Goal: Task Accomplishment & Management: Use online tool/utility

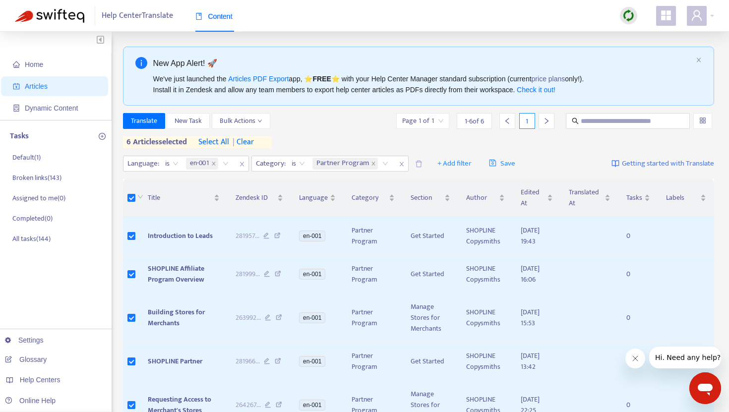
click at [245, 139] on span "| clear" at bounding box center [241, 142] width 25 height 12
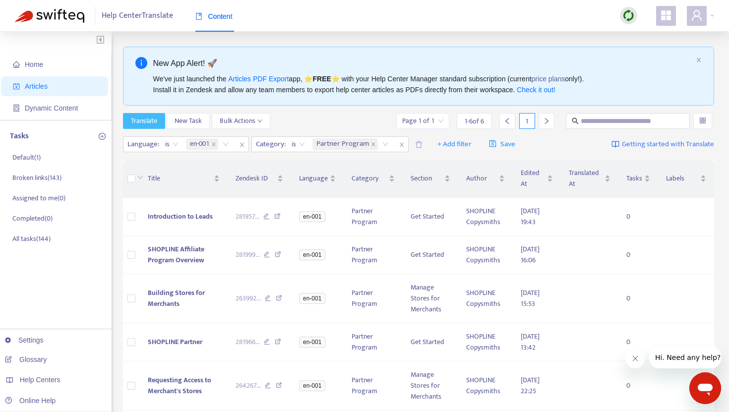
click at [148, 122] on span "Translate" at bounding box center [144, 121] width 26 height 11
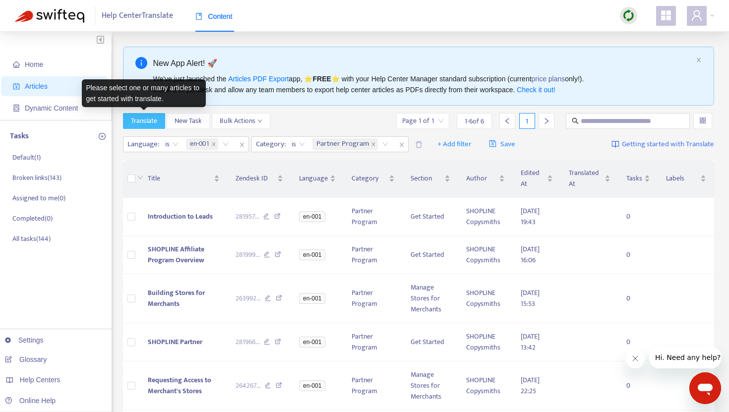
click at [148, 122] on span "Translate" at bounding box center [144, 121] width 26 height 11
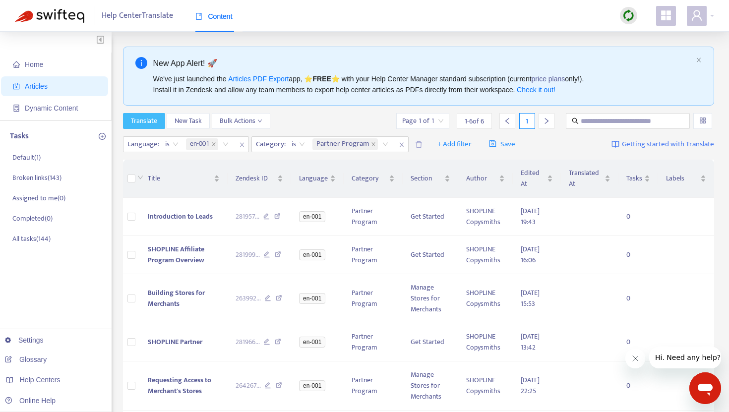
click at [148, 122] on span "Translate" at bounding box center [144, 121] width 26 height 11
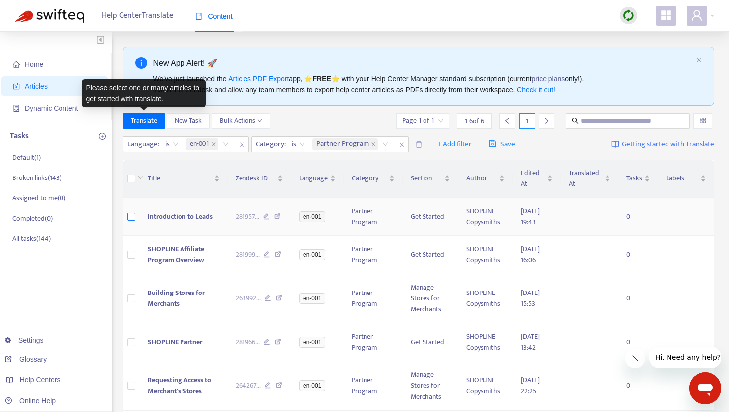
click at [133, 211] on label at bounding box center [131, 216] width 8 height 11
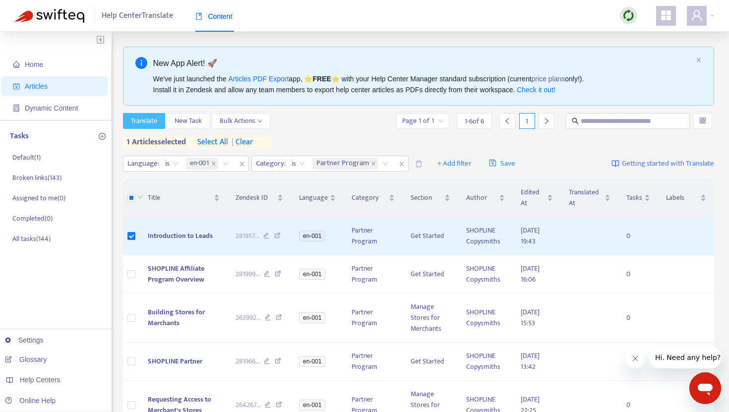
click at [152, 121] on span "Translate" at bounding box center [144, 121] width 26 height 11
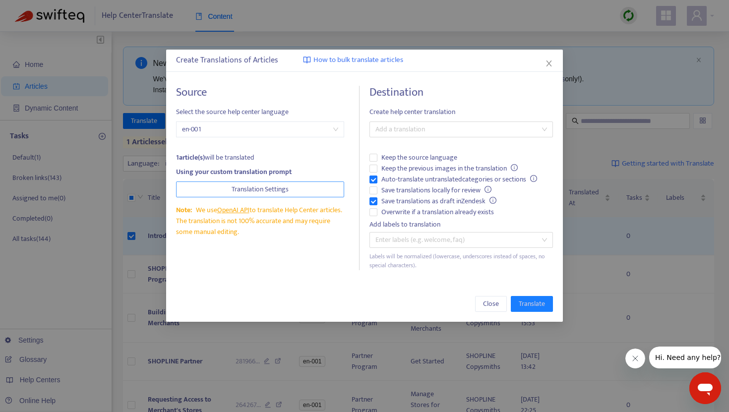
click at [268, 189] on span "Translation Settings" at bounding box center [260, 189] width 57 height 11
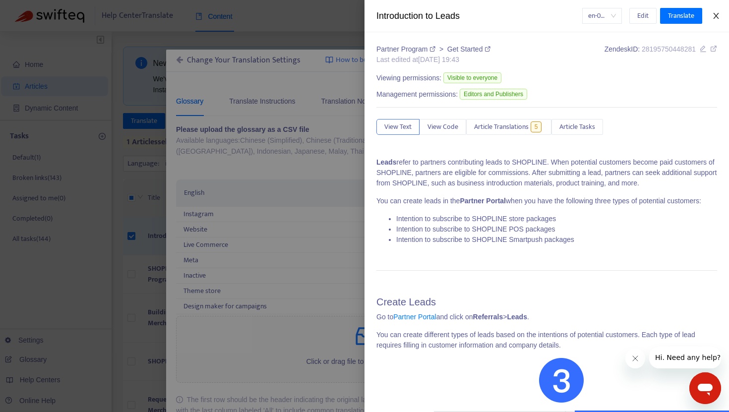
click at [719, 15] on icon "close" at bounding box center [716, 16] width 8 height 8
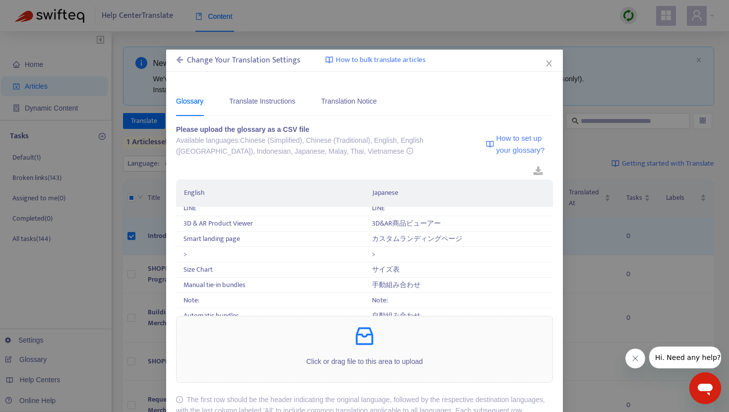
scroll to position [74, 0]
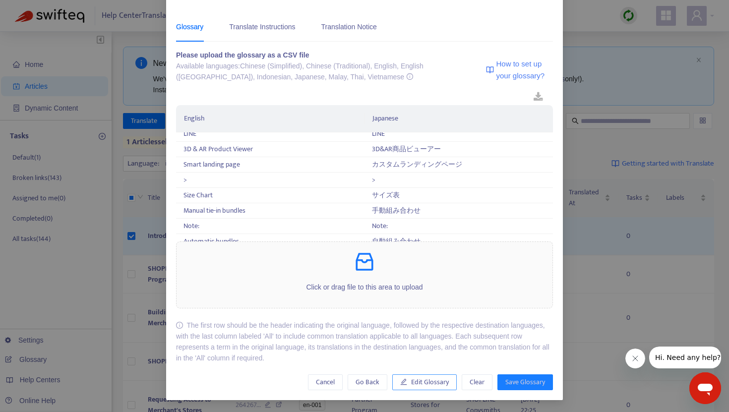
click at [431, 380] on span "Edit Glossary" at bounding box center [430, 382] width 38 height 11
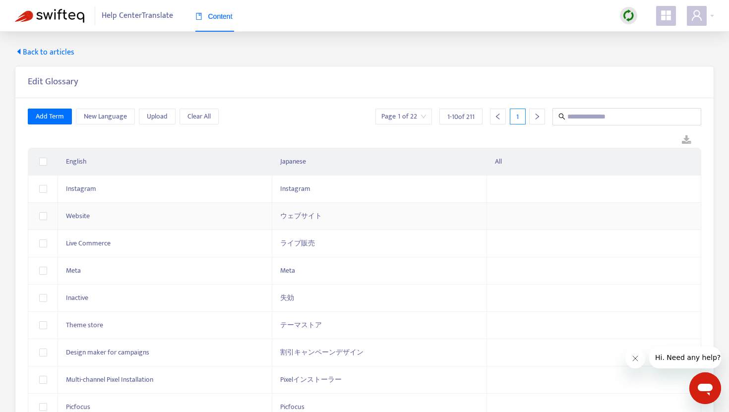
scroll to position [23, 0]
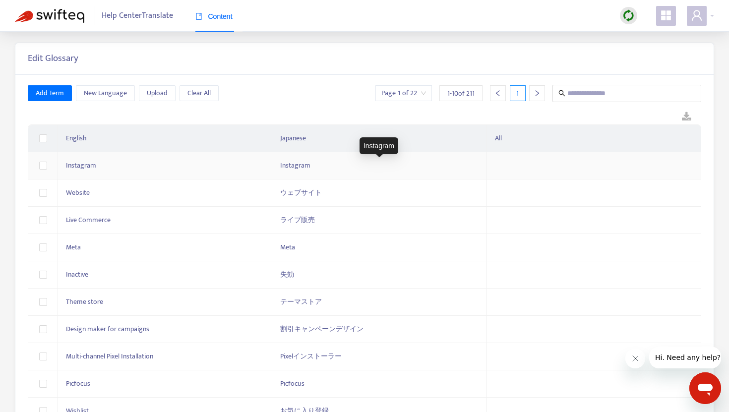
click at [322, 166] on div "Instagram" at bounding box center [379, 165] width 198 height 11
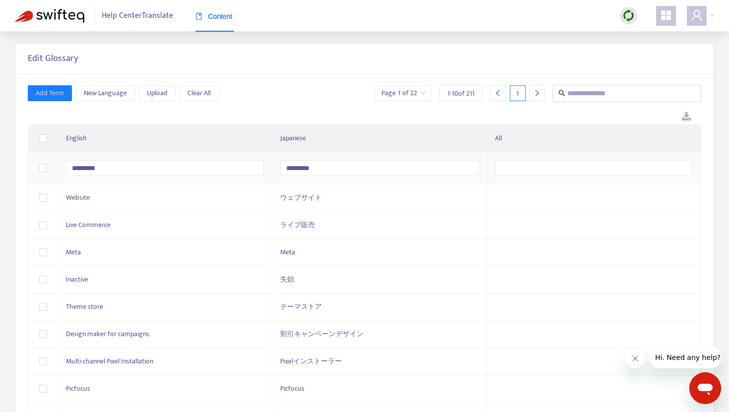
click at [314, 99] on div "Add Term New Language Upload Clear All Page 1 of 22 1 - 10 of 211 1" at bounding box center [364, 93] width 673 height 17
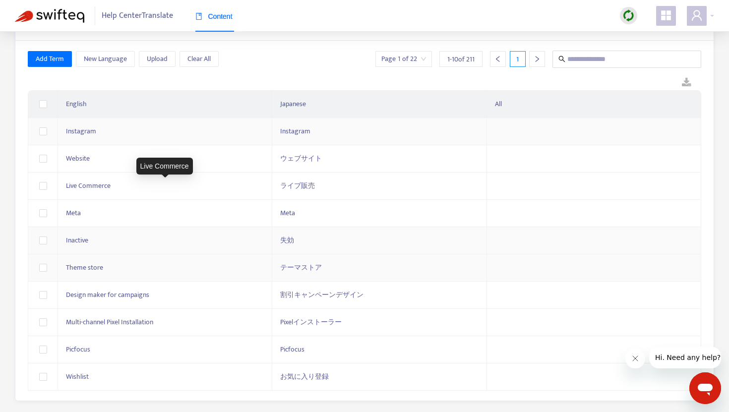
scroll to position [61, 0]
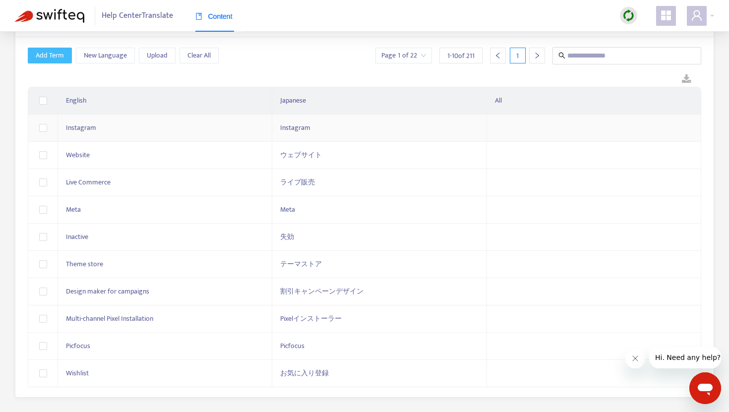
click at [61, 53] on span "Add Term" at bounding box center [50, 55] width 28 height 11
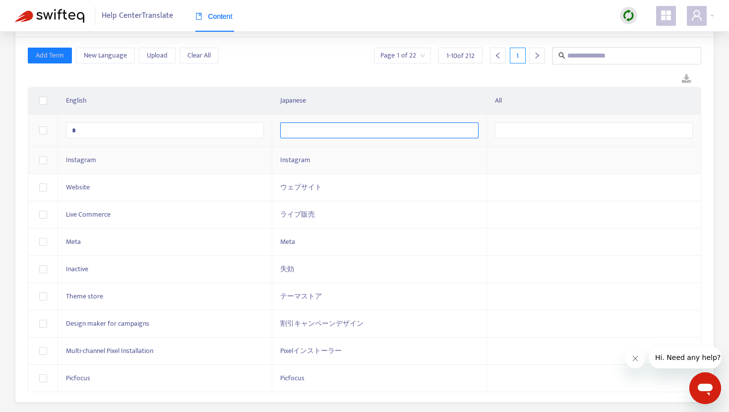
type input "*"
click at [306, 129] on input "text" at bounding box center [379, 130] width 198 height 16
type input "*"
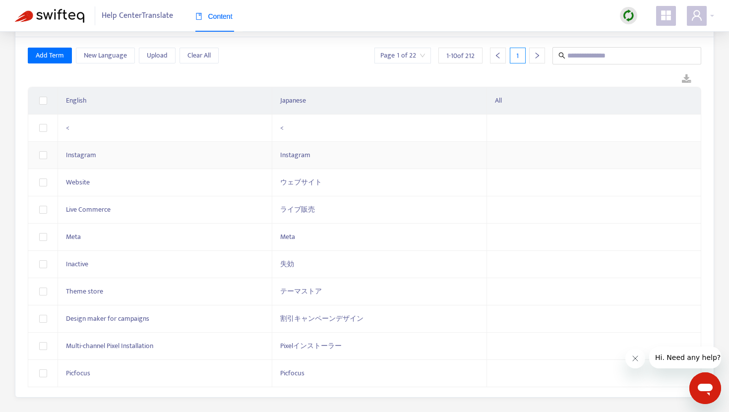
click at [321, 80] on div at bounding box center [364, 79] width 673 height 15
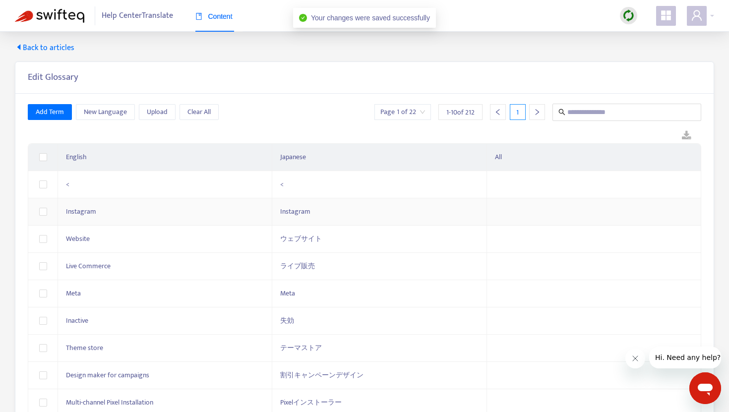
scroll to position [0, 0]
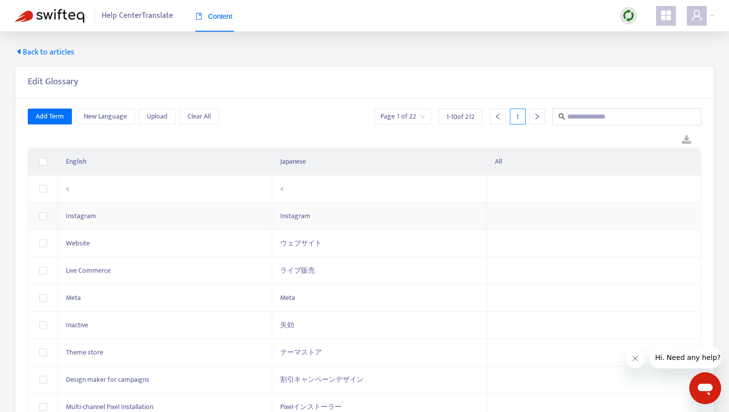
click at [70, 48] on span "Back to articles" at bounding box center [45, 53] width 60 height 12
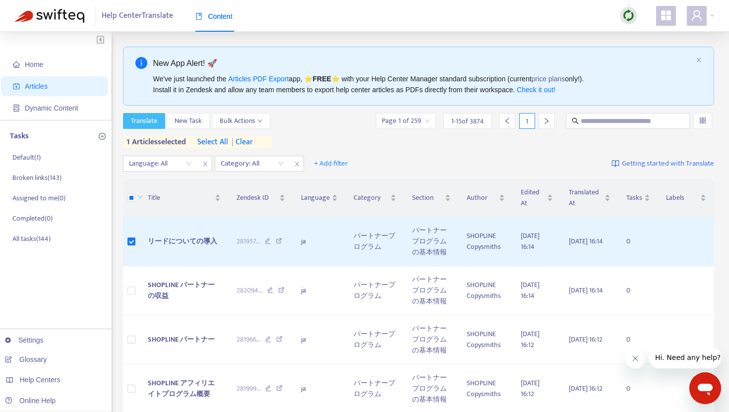
click at [152, 116] on span "Translate" at bounding box center [144, 121] width 26 height 11
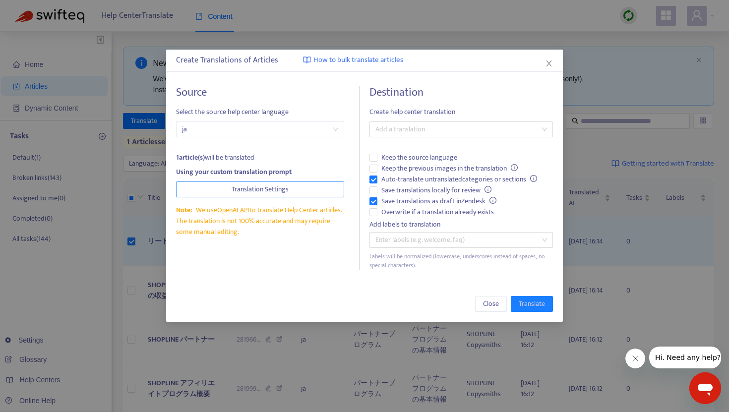
click at [285, 188] on span "Translation Settings" at bounding box center [260, 189] width 57 height 11
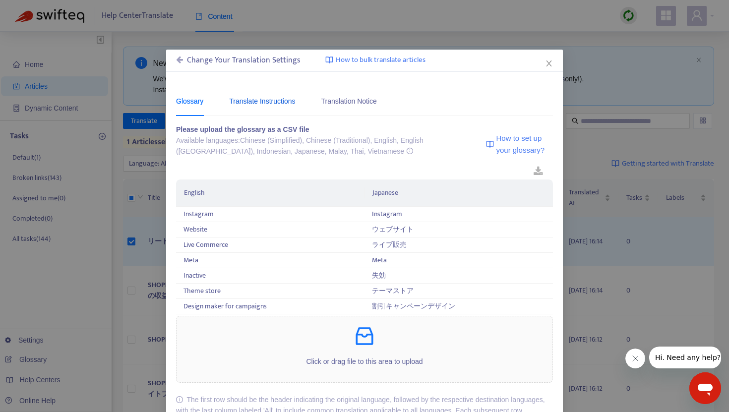
click at [289, 103] on div "Translate Instructions" at bounding box center [262, 101] width 66 height 11
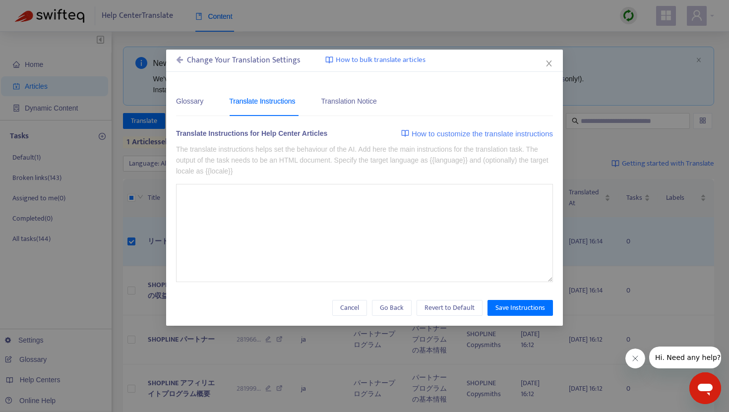
type textarea "**********"
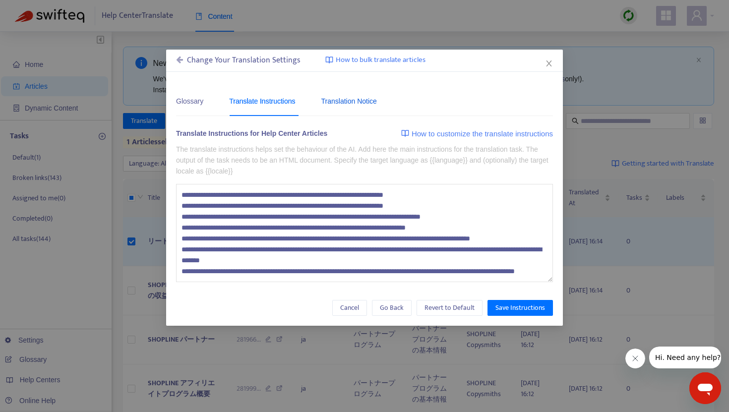
click at [339, 102] on div "Translation Notice" at bounding box center [349, 101] width 56 height 11
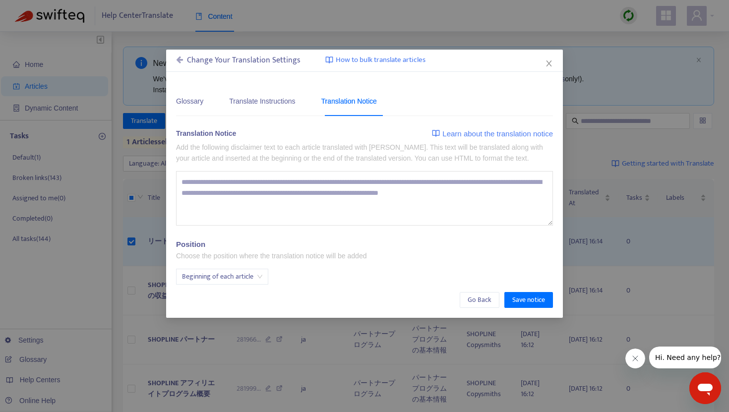
type textarea "**********"
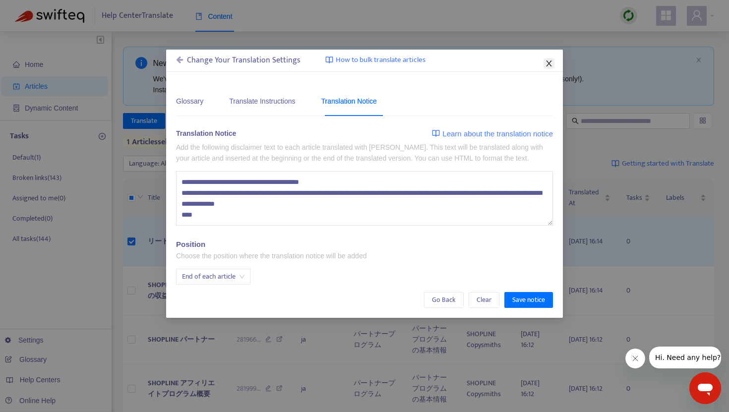
click at [548, 65] on icon "close" at bounding box center [548, 64] width 5 height 6
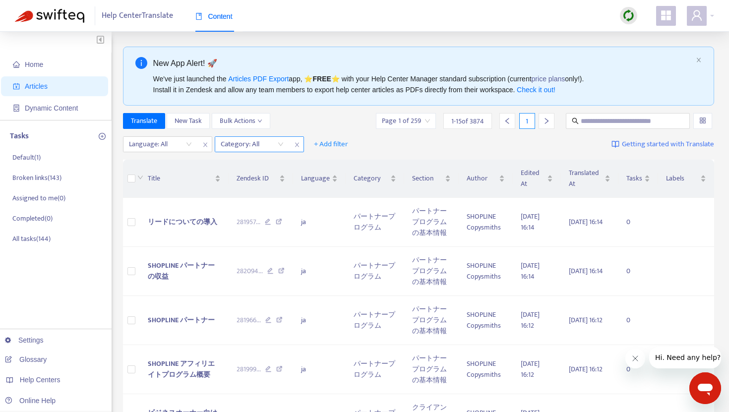
click at [280, 145] on div "Category: All" at bounding box center [252, 144] width 74 height 15
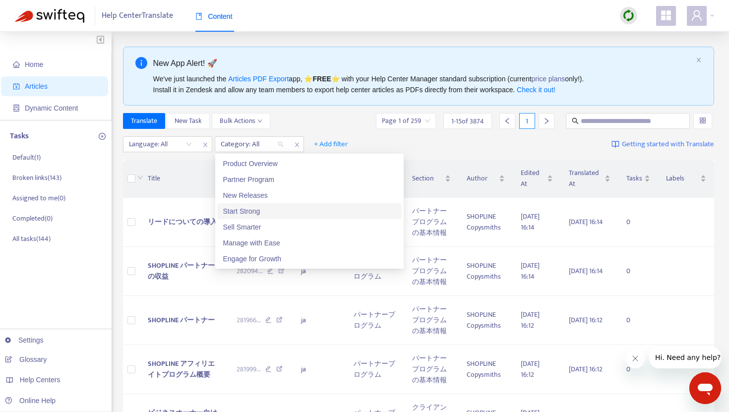
click at [260, 210] on div "Start Strong" at bounding box center [309, 211] width 173 height 11
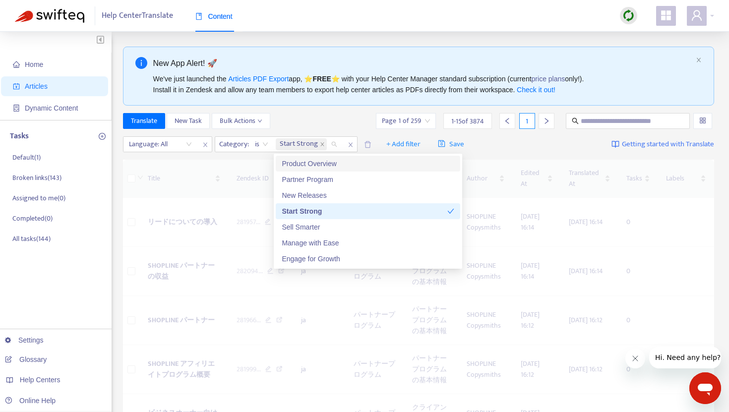
click at [320, 119] on div "Translate New Task Bulk Actions Page 1 of 259 1 - 15 of 3874 1" at bounding box center [419, 121] width 592 height 16
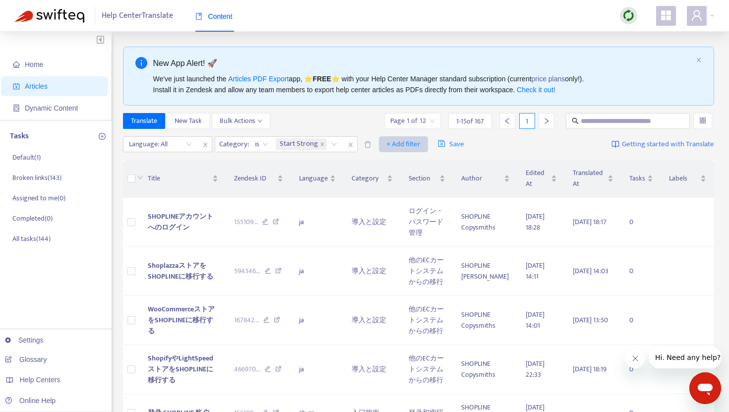
click at [406, 144] on span "+ Add filter" at bounding box center [403, 144] width 34 height 12
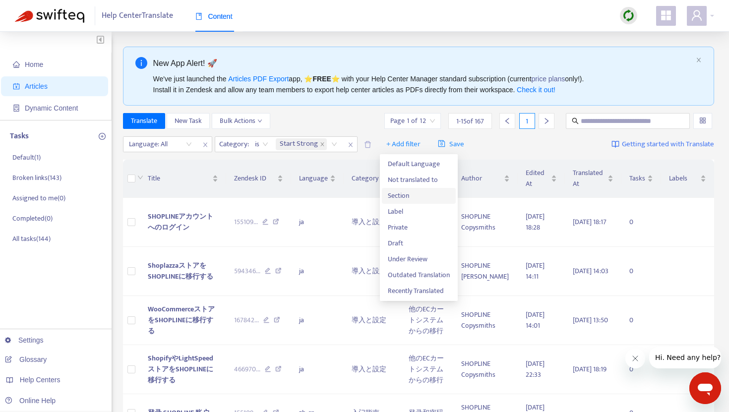
click at [417, 200] on span "Section" at bounding box center [419, 195] width 62 height 11
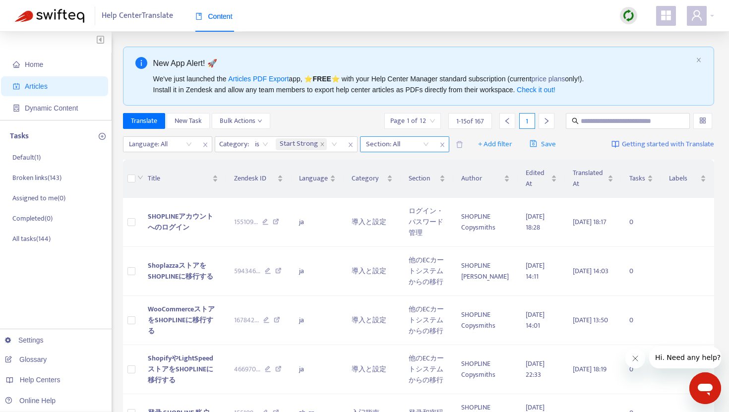
click at [424, 147] on div "Section: All" at bounding box center [398, 144] width 74 height 15
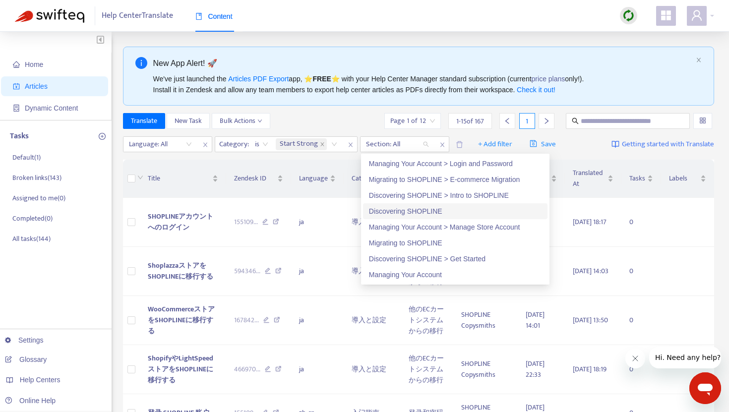
click at [420, 211] on div "Discovering SHOPLINE" at bounding box center [455, 211] width 173 height 11
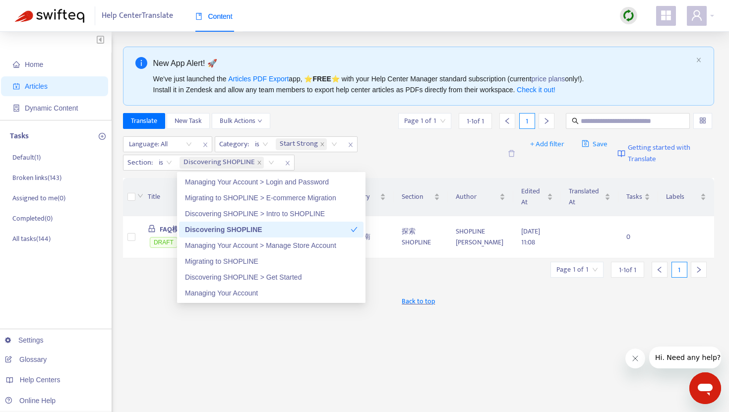
click at [330, 117] on div "Translate New Task Bulk Actions Page 1 of 1 1 - 1 of 1 1" at bounding box center [419, 121] width 592 height 16
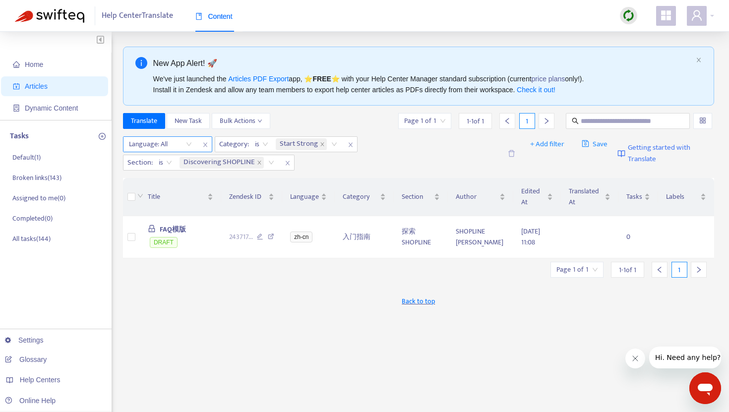
click at [187, 147] on div "Language: All" at bounding box center [160, 144] width 74 height 15
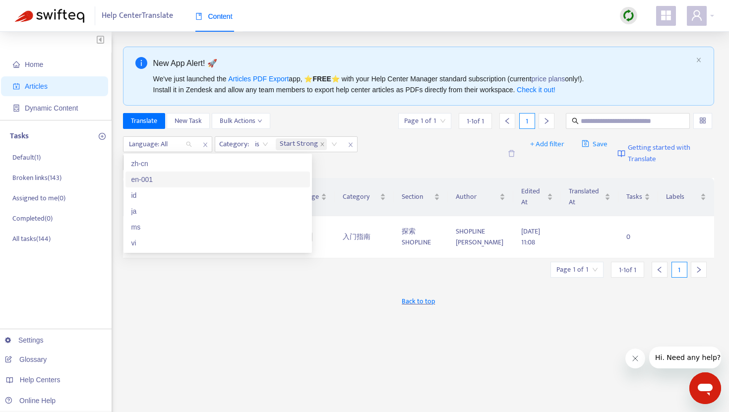
click at [170, 182] on div "en-001" at bounding box center [217, 179] width 173 height 11
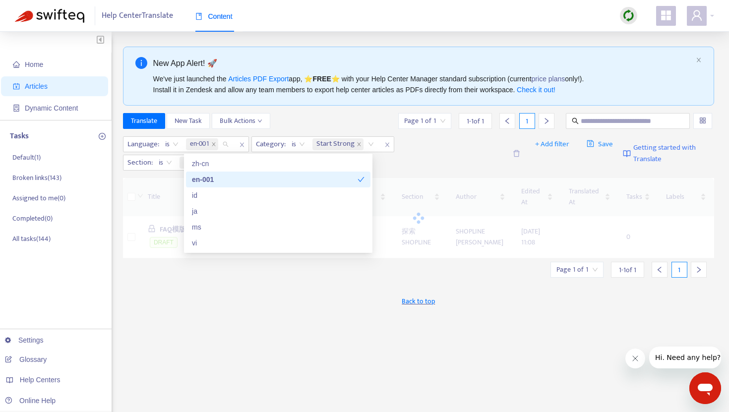
click at [321, 117] on div "Translate New Task Bulk Actions Page 1 of 1 1 - 1 of 1 1" at bounding box center [419, 121] width 592 height 16
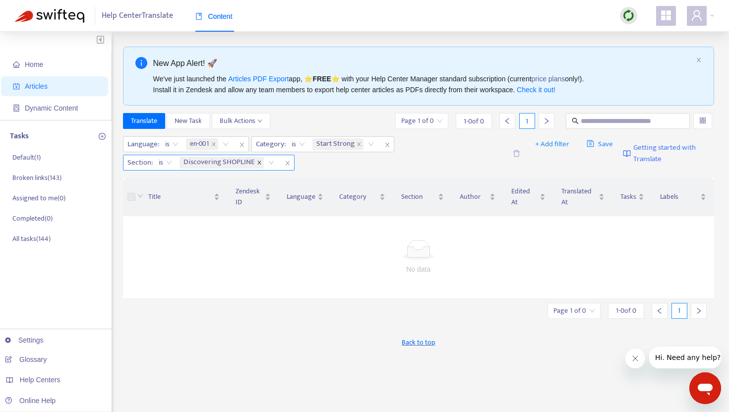
click at [257, 166] on span at bounding box center [259, 163] width 5 height 12
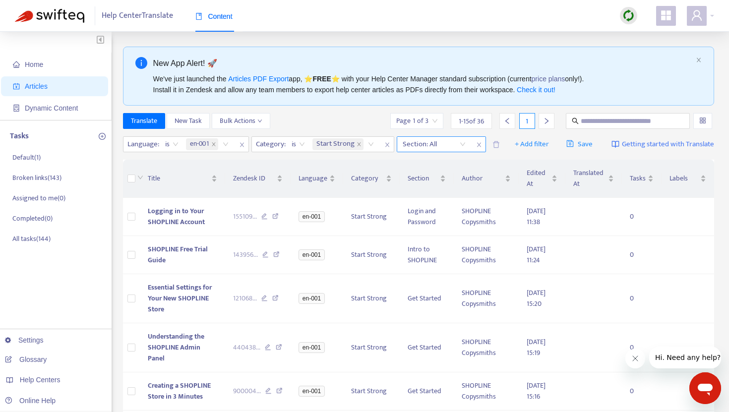
click at [462, 145] on div "Section: All" at bounding box center [434, 144] width 74 height 15
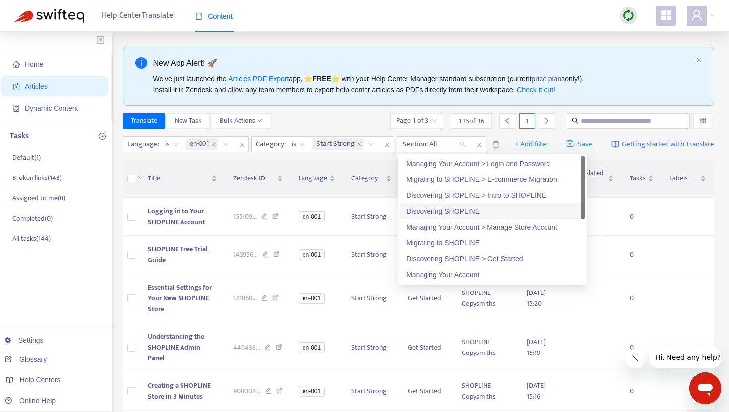
click at [456, 209] on div "Discovering SHOPLINE" at bounding box center [492, 211] width 173 height 11
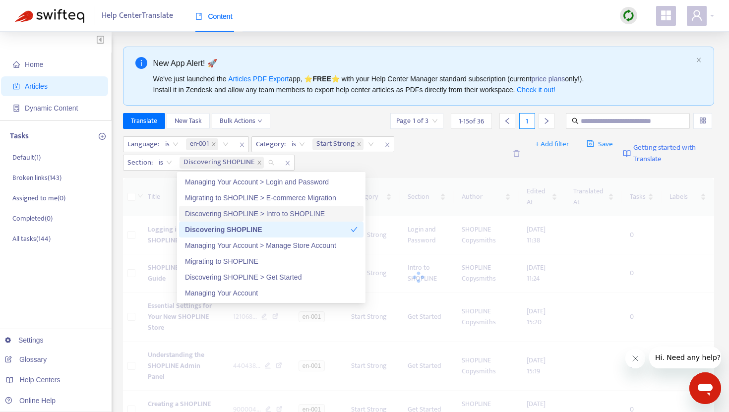
click at [282, 213] on div "Discovering SHOPLINE > Intro to SHOPLINE" at bounding box center [271, 213] width 173 height 11
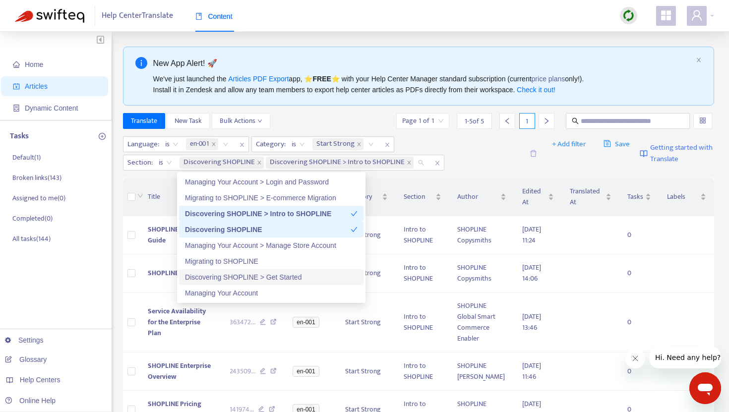
click at [254, 276] on div "Discovering SHOPLINE > Get Started" at bounding box center [271, 277] width 173 height 11
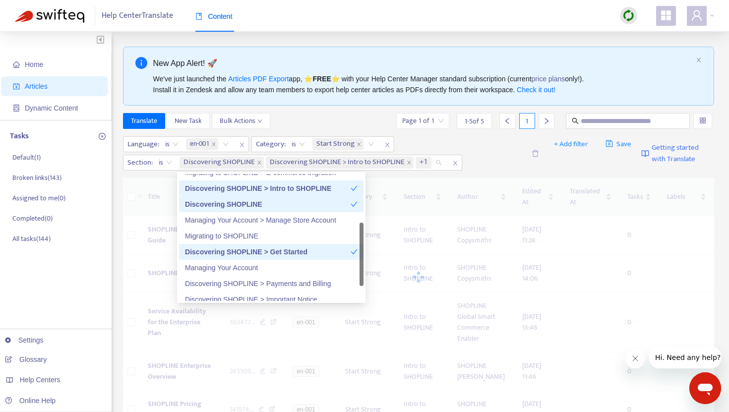
scroll to position [32, 0]
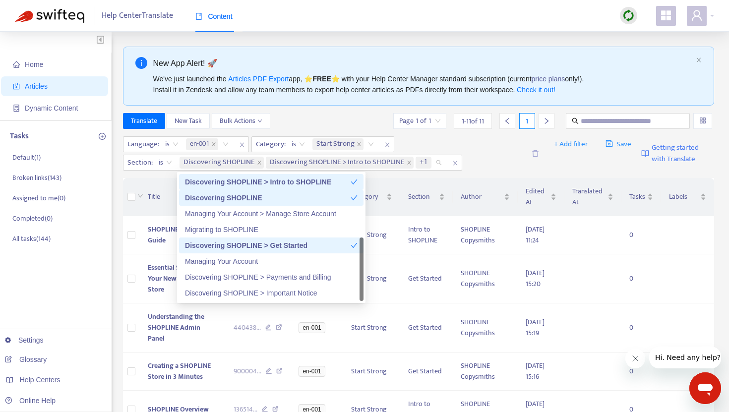
click at [254, 276] on div "Discovering SHOPLINE > Payments and Billing" at bounding box center [271, 277] width 173 height 11
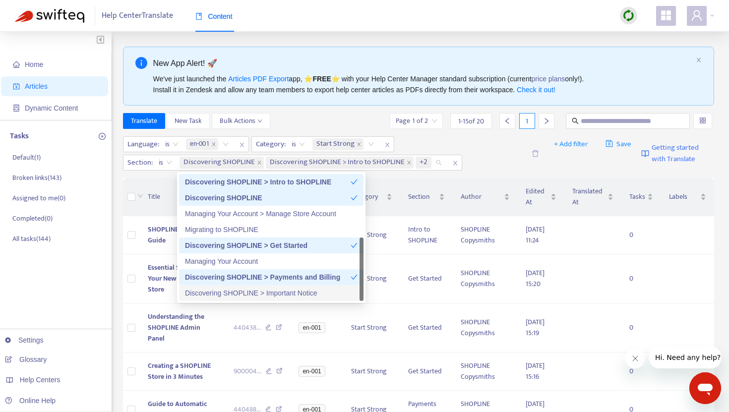
click at [245, 288] on div "Discovering SHOPLINE > Important Notice" at bounding box center [271, 293] width 173 height 11
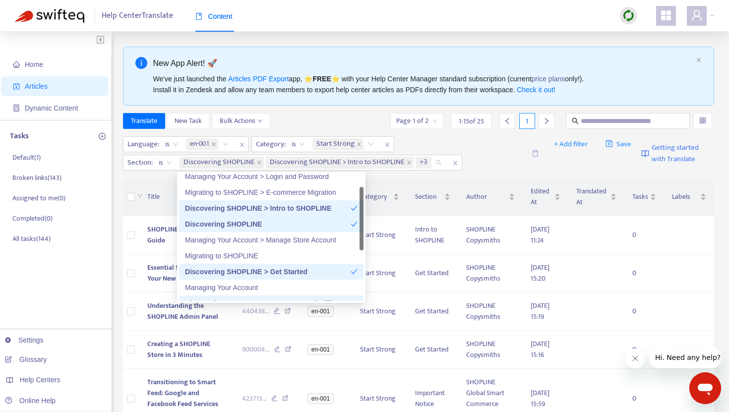
scroll to position [0, 0]
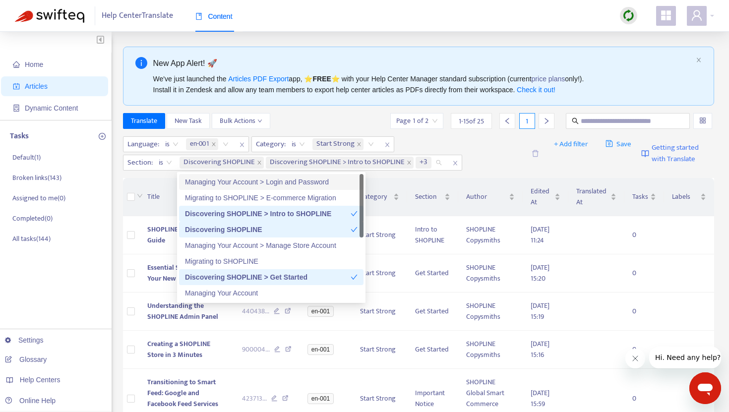
click at [323, 118] on div "Translate New Task Bulk Actions Page 1 of 2 1 - 15 of 25 1" at bounding box center [419, 121] width 592 height 16
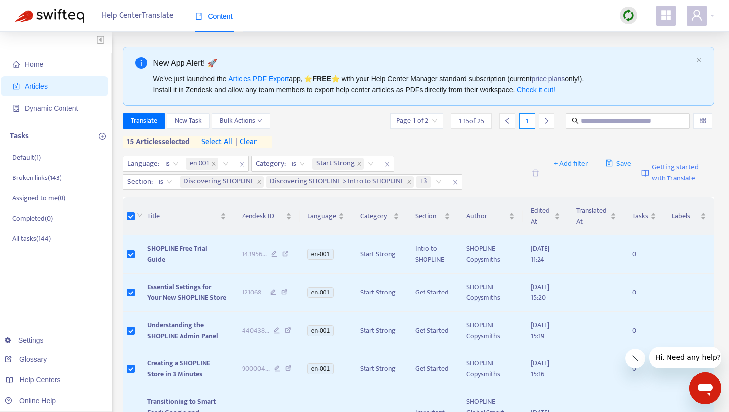
click at [217, 140] on span "select all" at bounding box center [216, 142] width 31 height 12
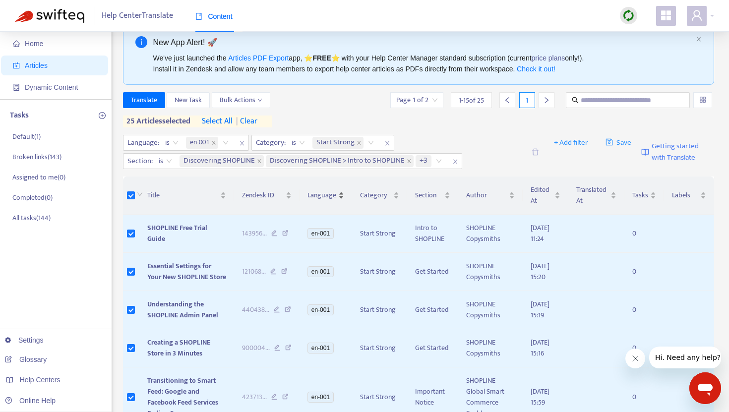
scroll to position [17, 0]
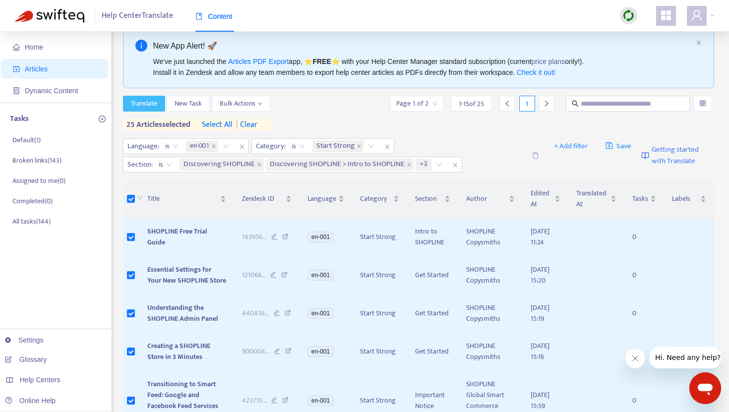
click at [153, 107] on span "Translate" at bounding box center [144, 103] width 26 height 11
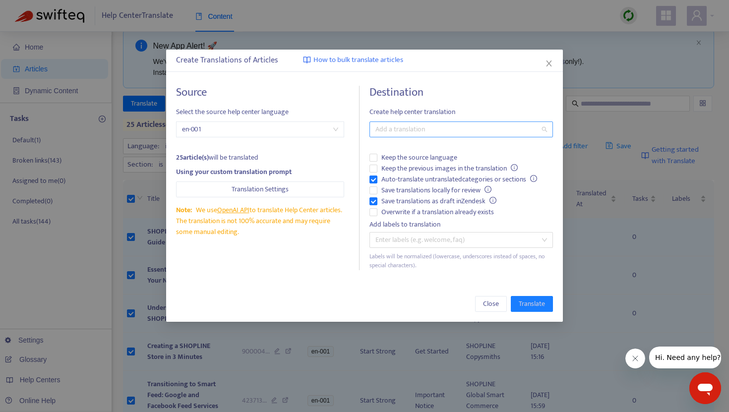
click at [406, 136] on div "Add a translation" at bounding box center [461, 130] width 184 height 16
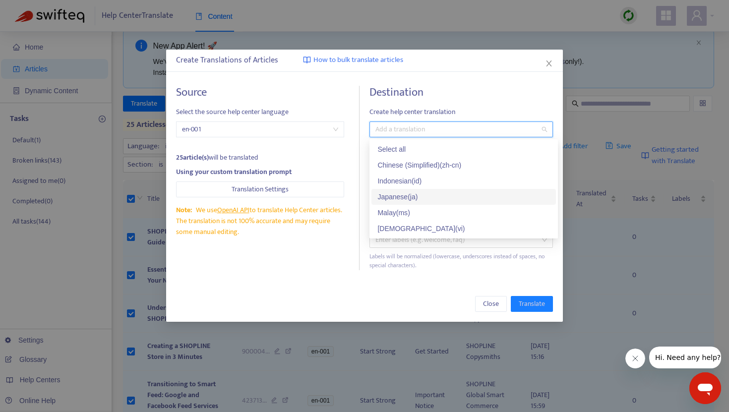
click at [405, 193] on div "Japanese ( ja )" at bounding box center [463, 196] width 173 height 11
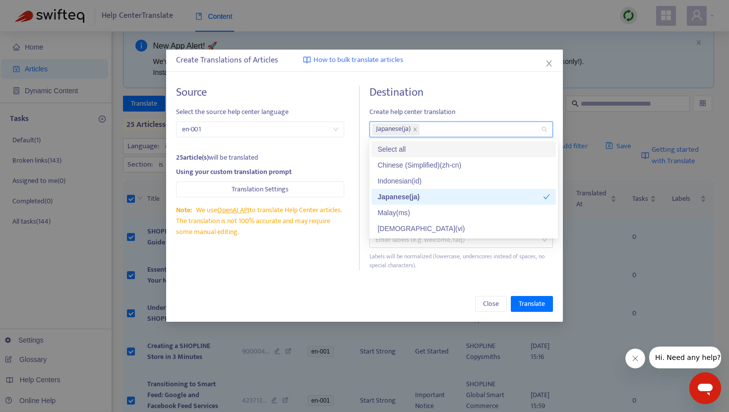
click at [448, 91] on h4 "Destination" at bounding box center [461, 92] width 184 height 13
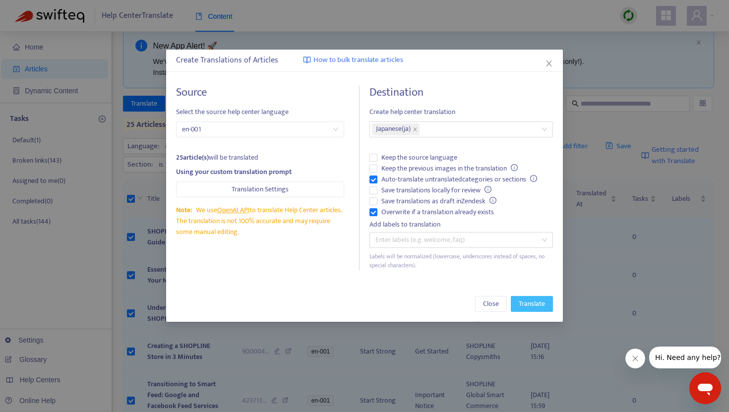
click at [531, 299] on span "Translate" at bounding box center [532, 304] width 26 height 11
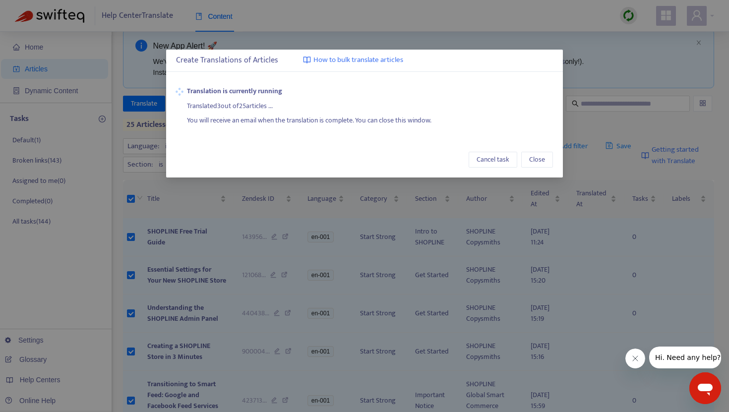
click at [356, 170] on div "Cancel task Close" at bounding box center [364, 160] width 397 height 36
